Goal: Information Seeking & Learning: Learn about a topic

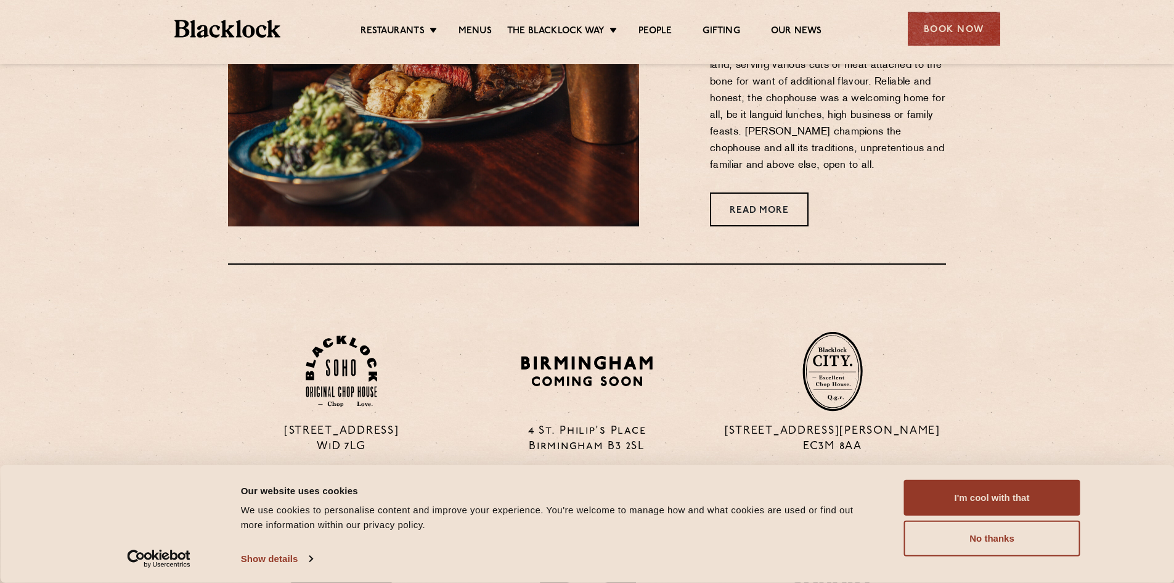
scroll to position [740, 0]
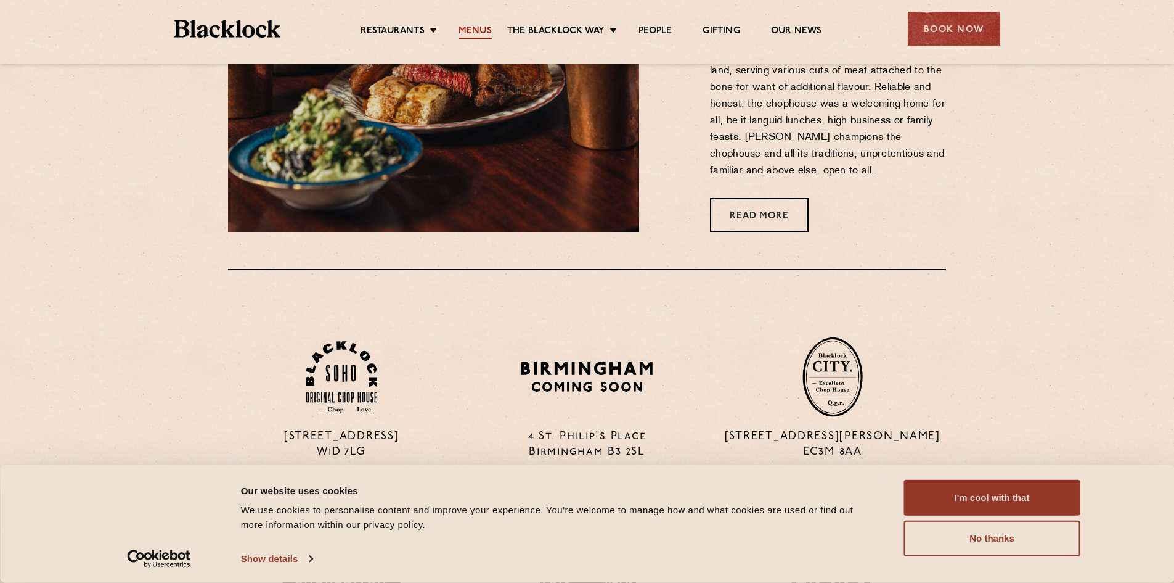
click at [483, 28] on link "Menus" at bounding box center [475, 32] width 33 height 14
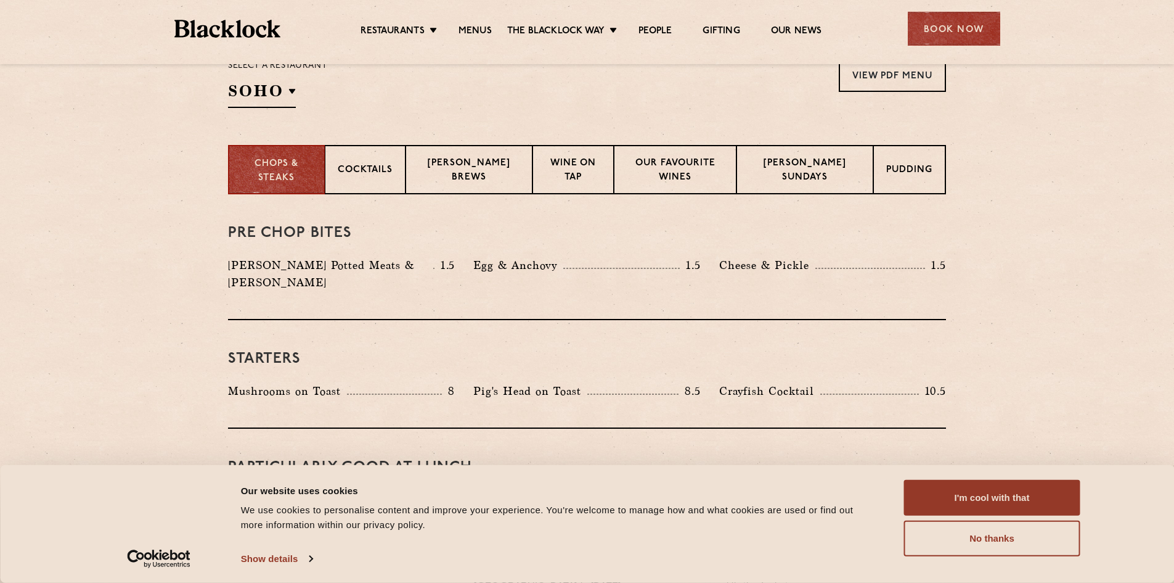
scroll to position [432, 0]
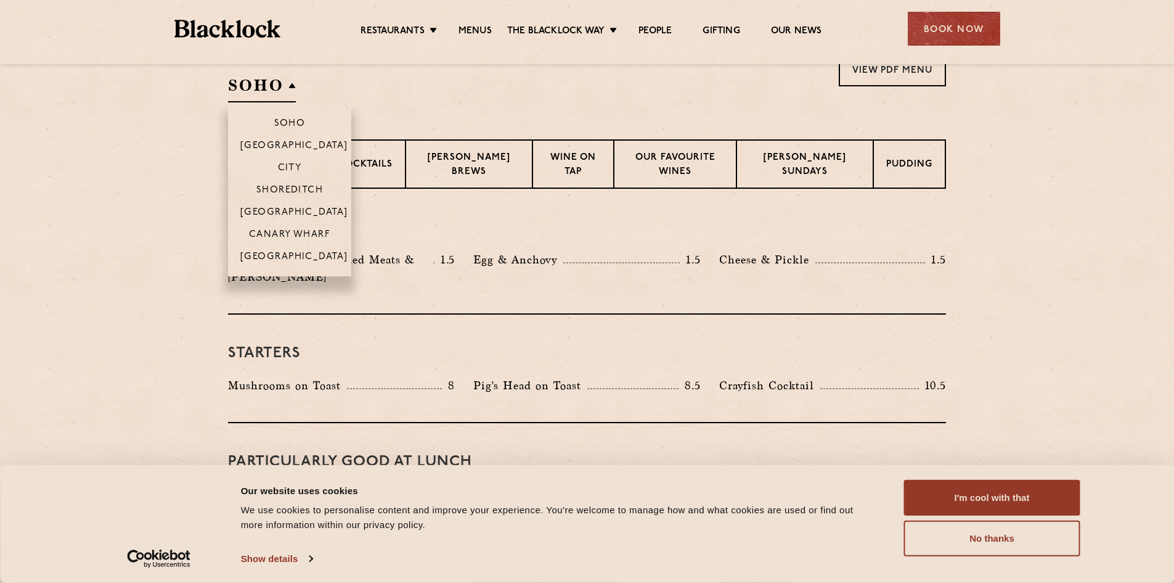
click at [289, 92] on h2 "SOHO" at bounding box center [262, 89] width 68 height 28
click at [301, 251] on li "[GEOGRAPHIC_DATA]" at bounding box center [289, 260] width 123 height 31
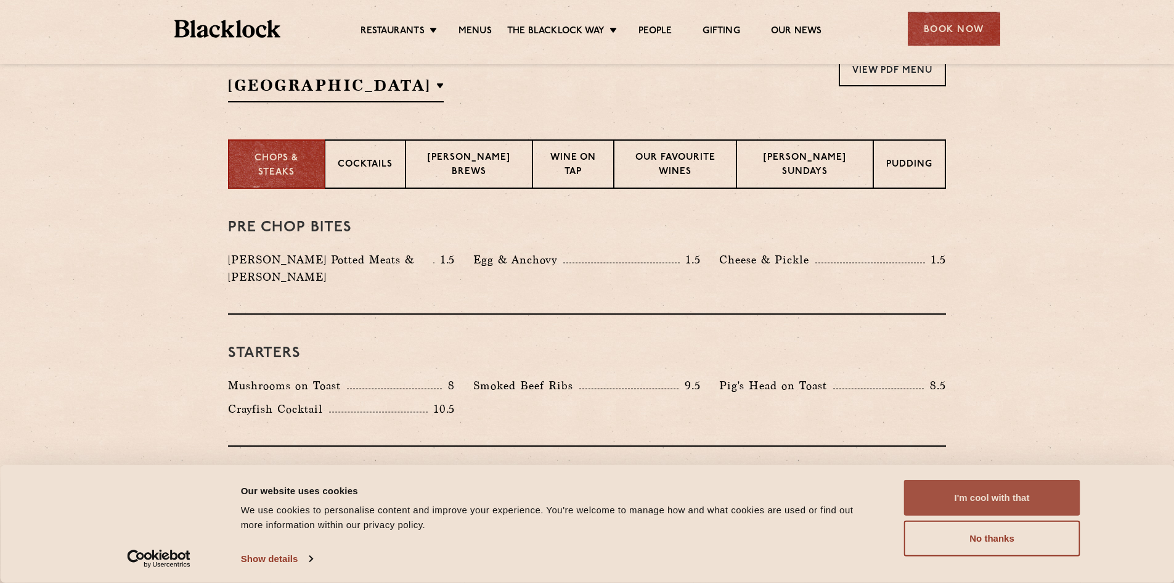
click at [1025, 504] on button "I'm cool with that" at bounding box center [992, 498] width 176 height 36
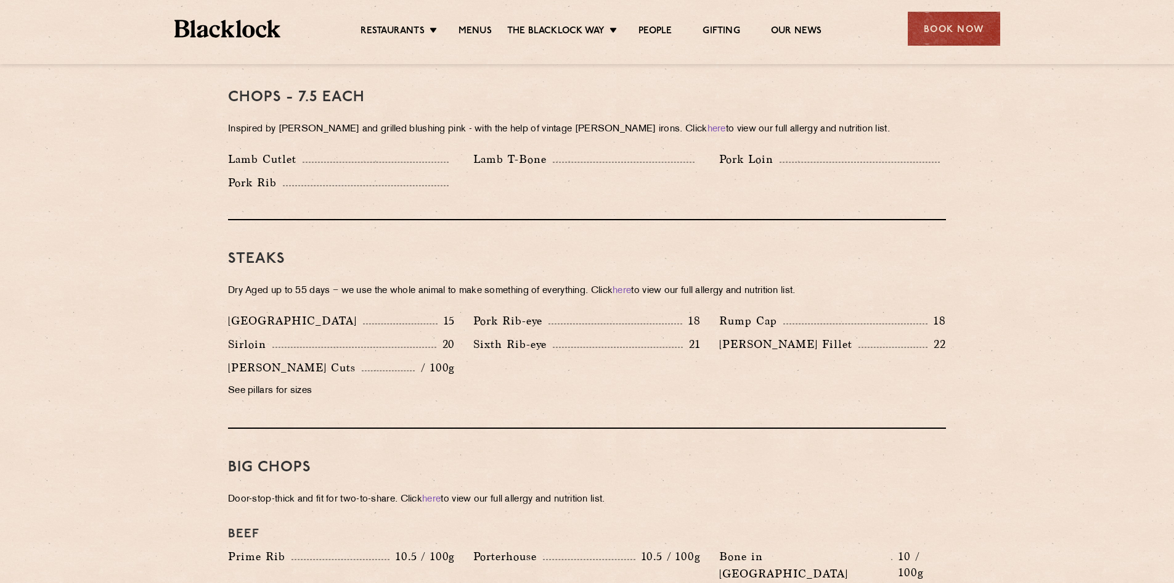
scroll to position [986, 0]
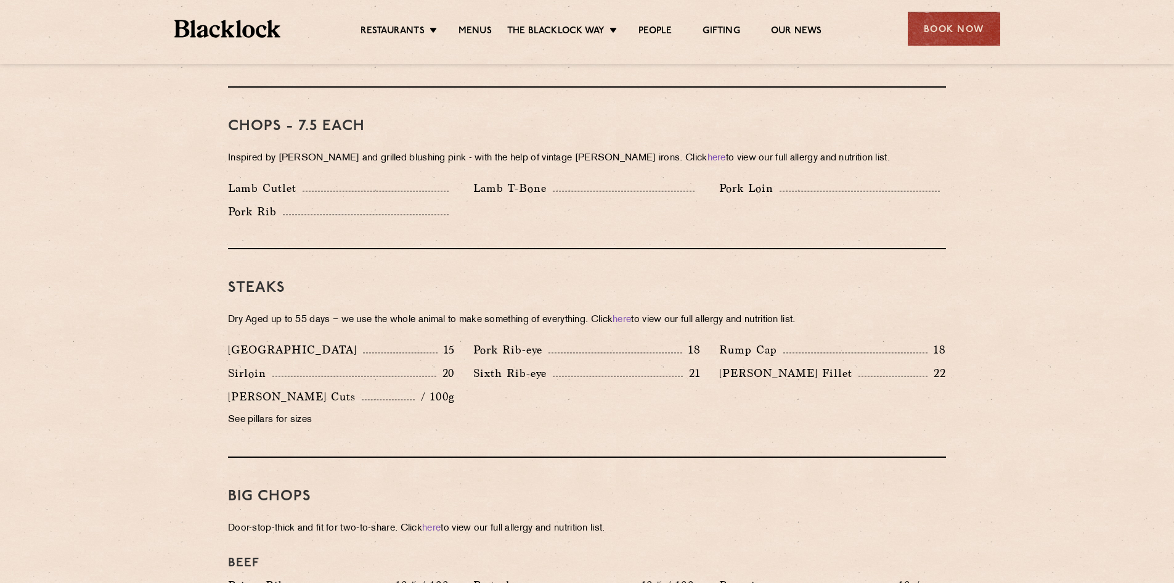
click at [262, 411] on p "See pillars for sizes" at bounding box center [341, 419] width 227 height 17
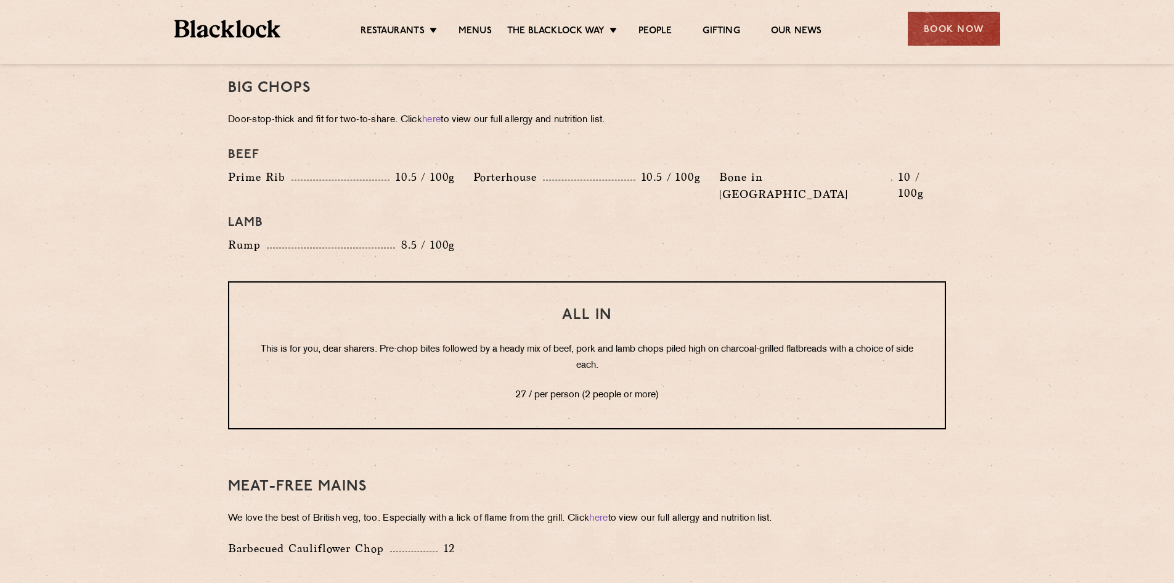
scroll to position [1418, 0]
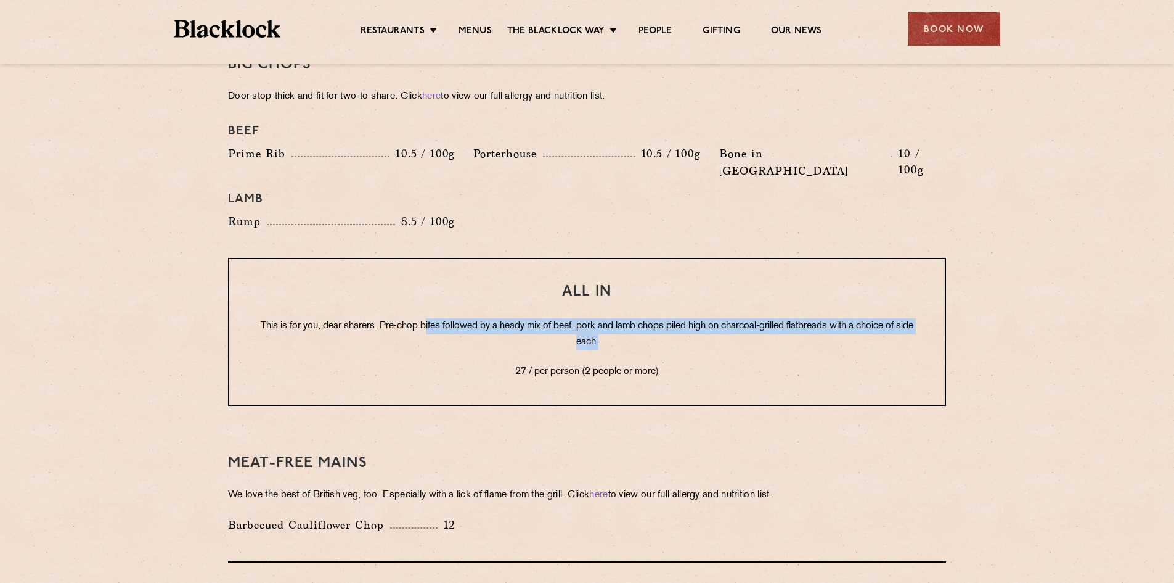
drag, startPoint x: 433, startPoint y: 291, endPoint x: 932, endPoint y: 305, distance: 498.9
click at [932, 305] on div "All In This is for you, dear sharers. Pre-chop bites followed by a heady mix of…" at bounding box center [587, 332] width 718 height 148
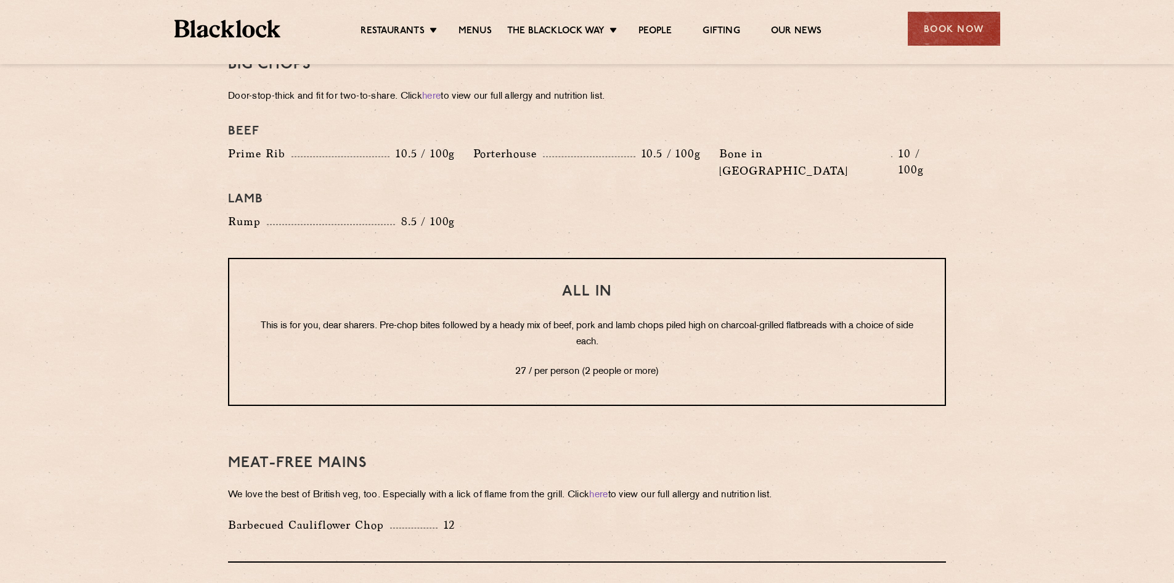
click at [854, 327] on div "All In This is for you, dear sharers. Pre-chop bites followed by a heady mix of…" at bounding box center [587, 332] width 718 height 148
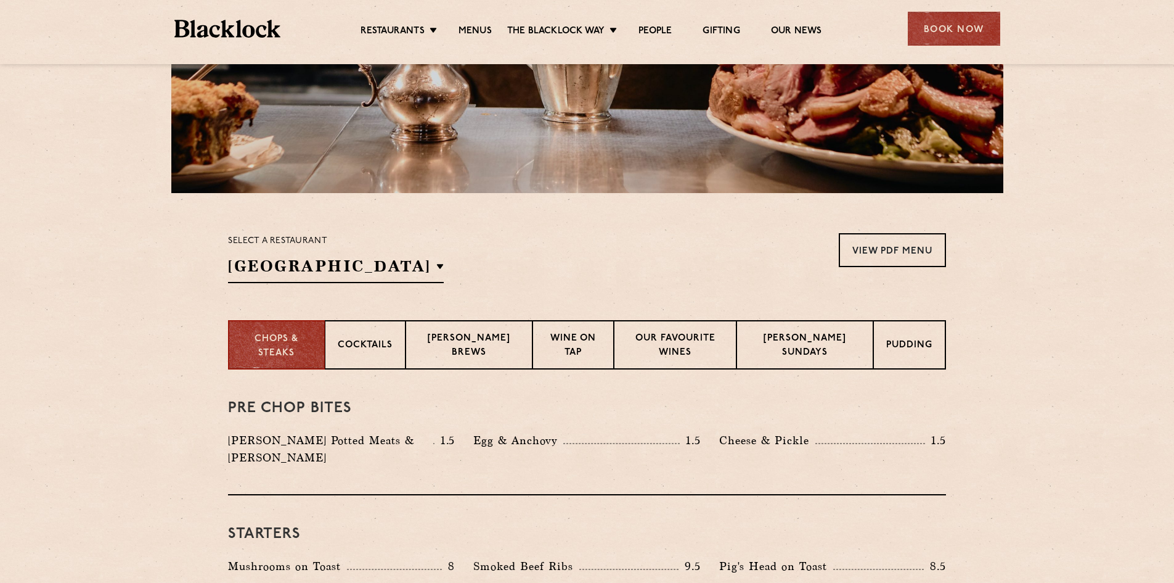
scroll to position [250, 0]
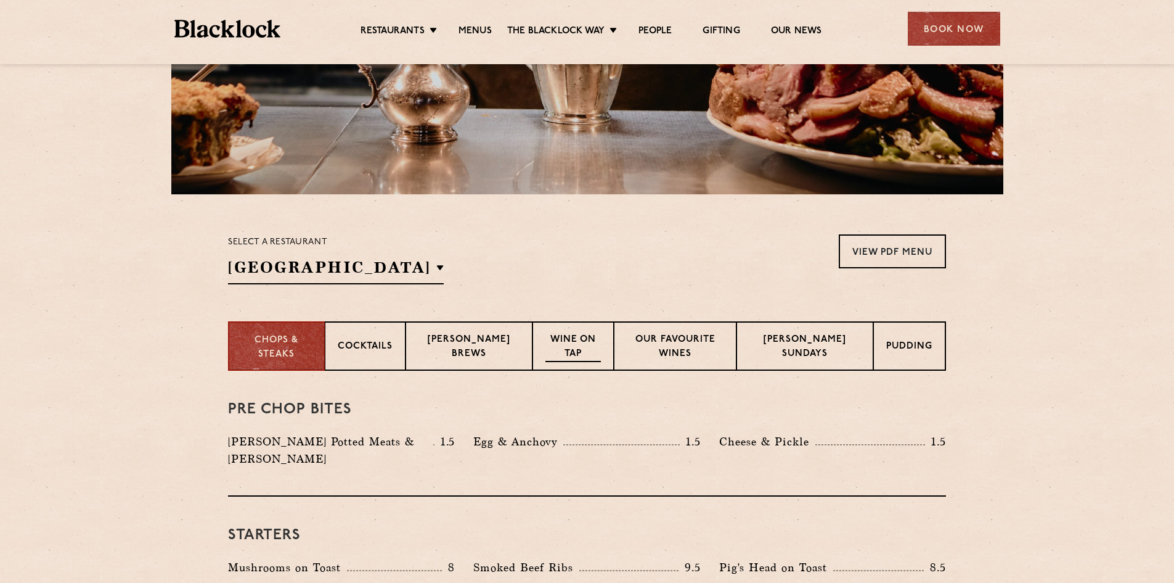
click at [577, 340] on p "Wine on Tap" at bounding box center [573, 347] width 55 height 29
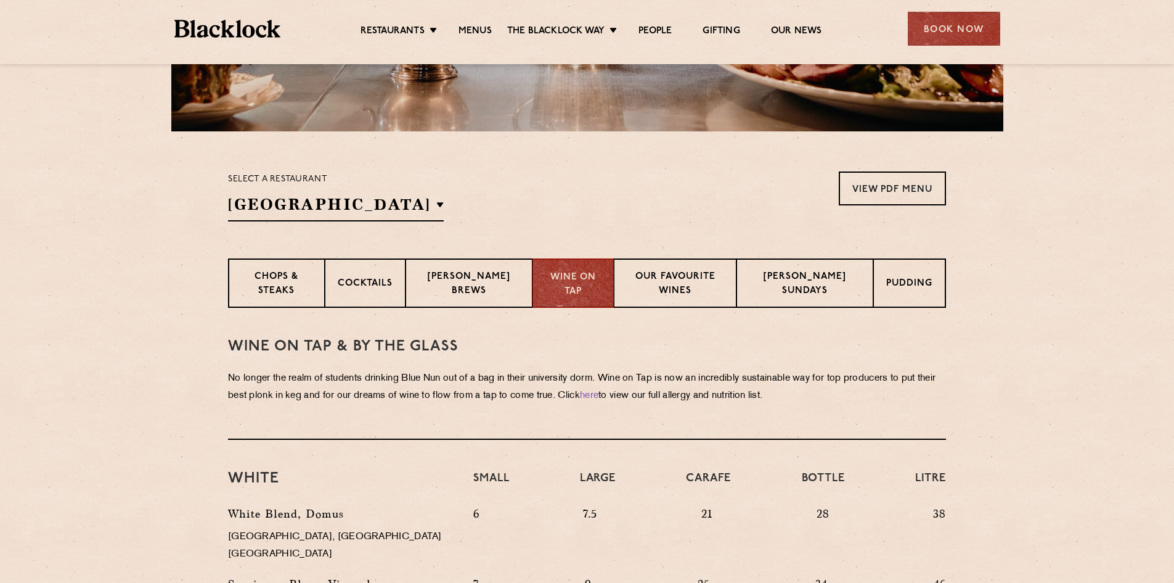
scroll to position [373, 0]
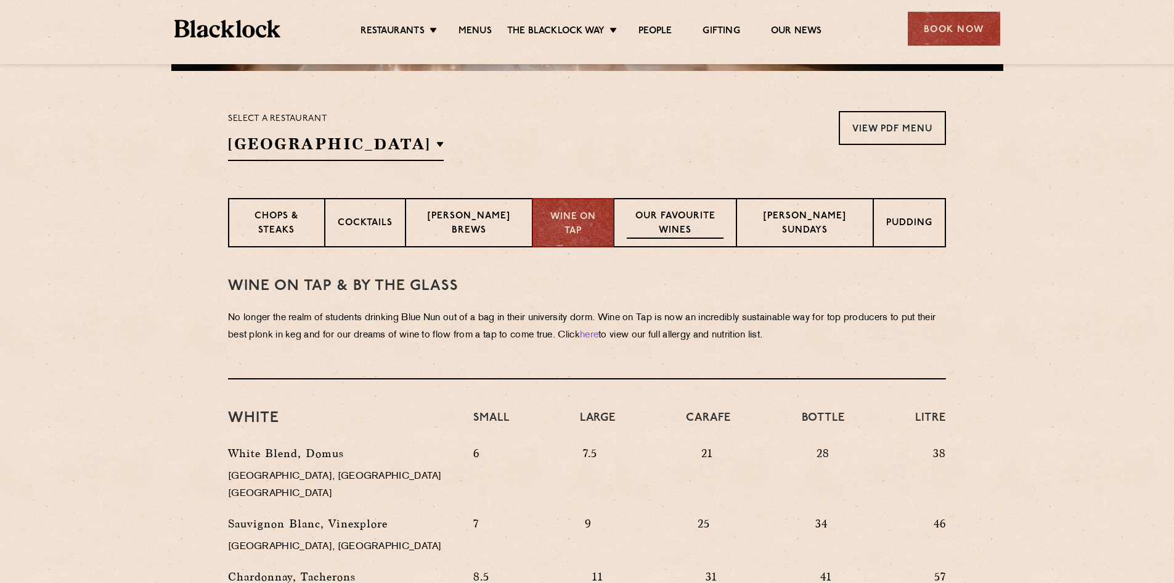
click at [649, 229] on p "Our favourite wines" at bounding box center [675, 224] width 97 height 29
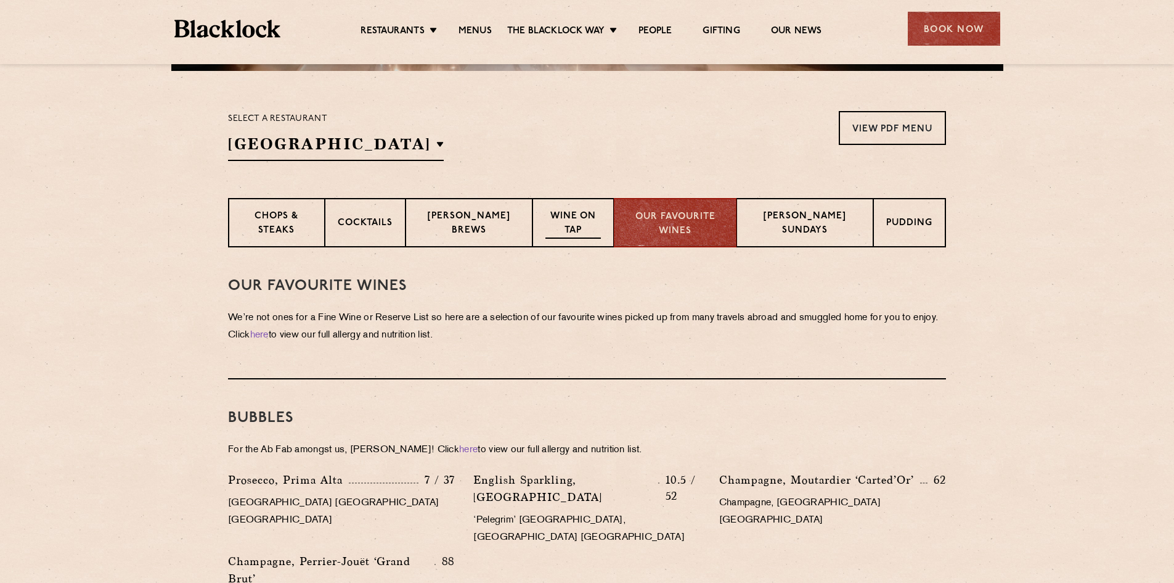
click at [583, 226] on p "Wine on Tap" at bounding box center [573, 224] width 55 height 29
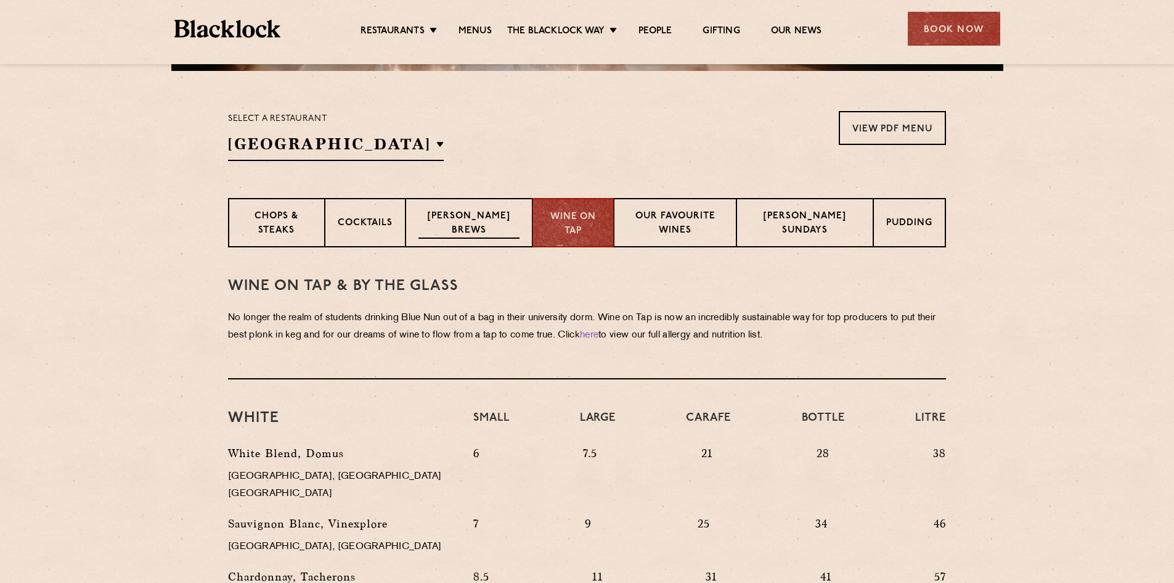
click at [430, 232] on p "[PERSON_NAME] Brews" at bounding box center [469, 224] width 101 height 29
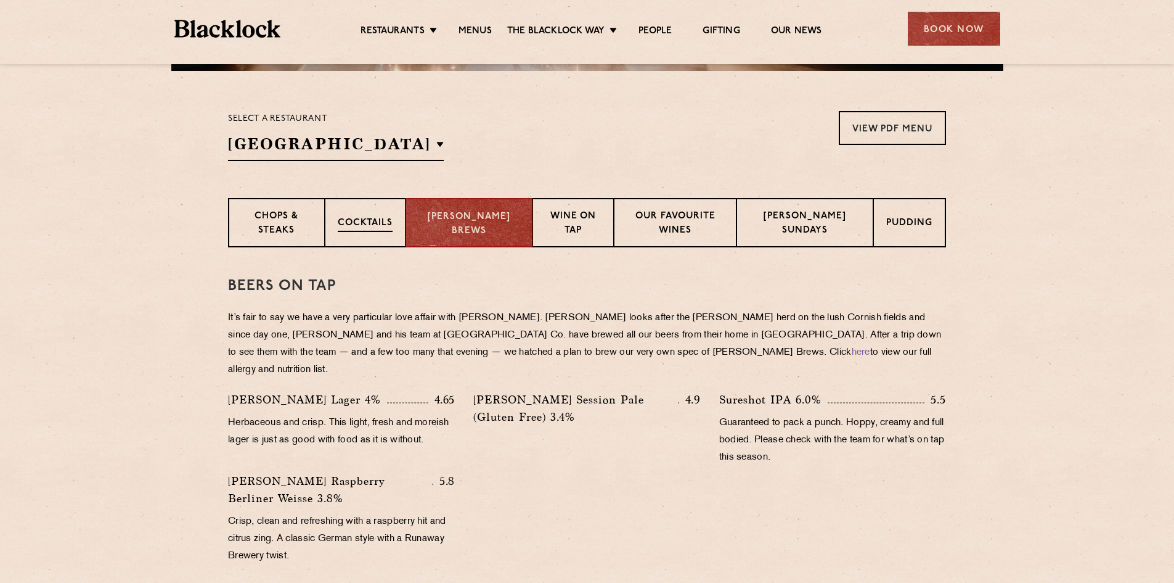
click at [355, 224] on p "Cocktails" at bounding box center [365, 223] width 55 height 15
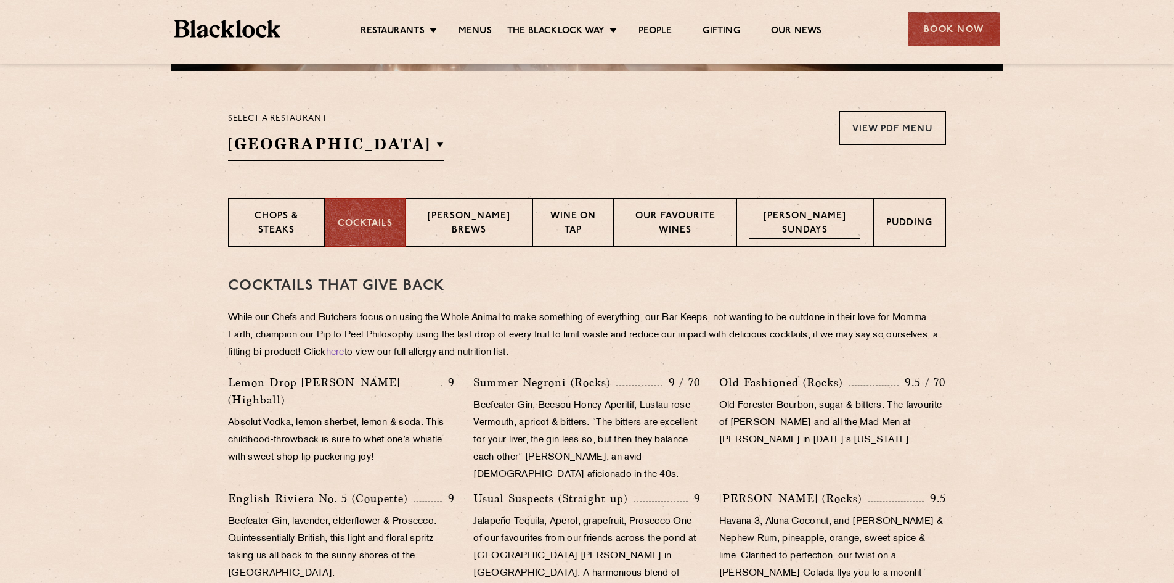
click at [814, 226] on p "[PERSON_NAME] Sundays" at bounding box center [805, 224] width 111 height 29
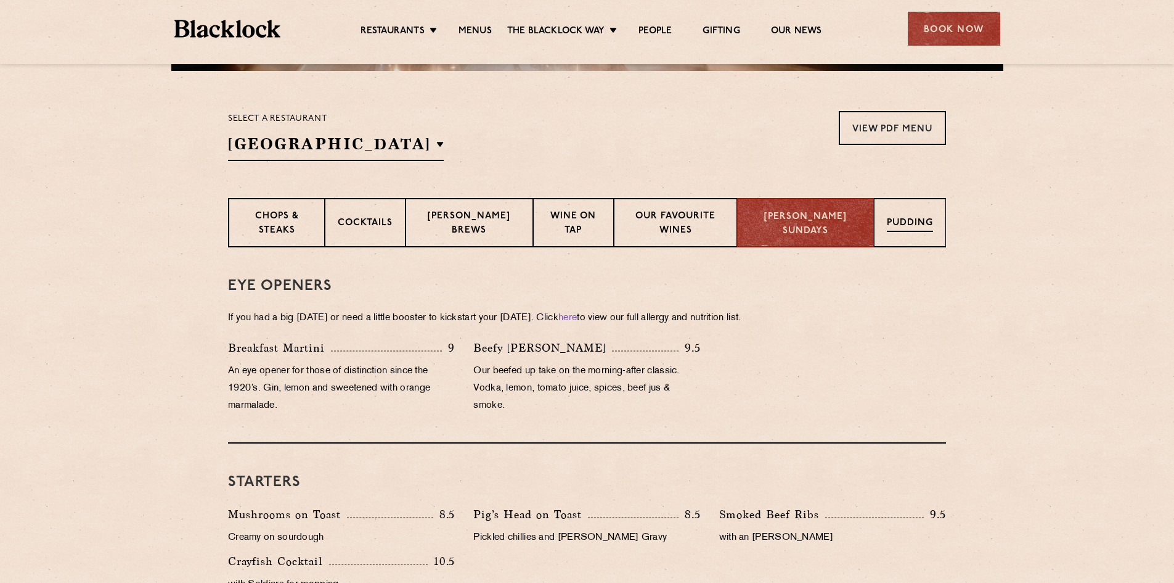
click at [932, 227] on p "Pudding" at bounding box center [910, 223] width 46 height 15
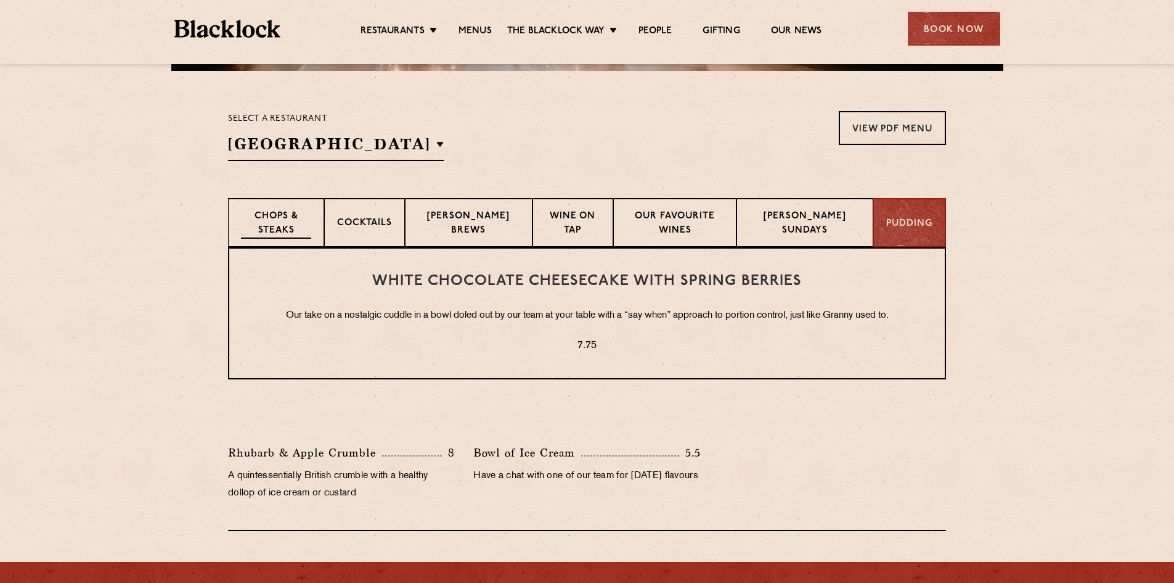
click at [320, 228] on div "Chops & Steaks" at bounding box center [276, 222] width 96 height 49
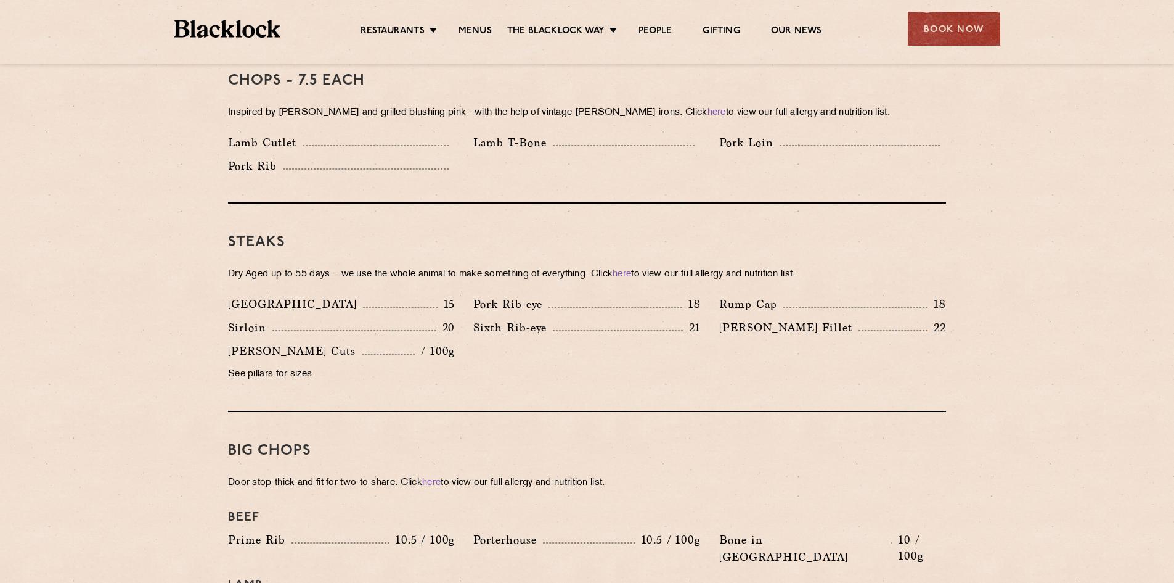
scroll to position [1113, 0]
